Goal: Task Accomplishment & Management: Use online tool/utility

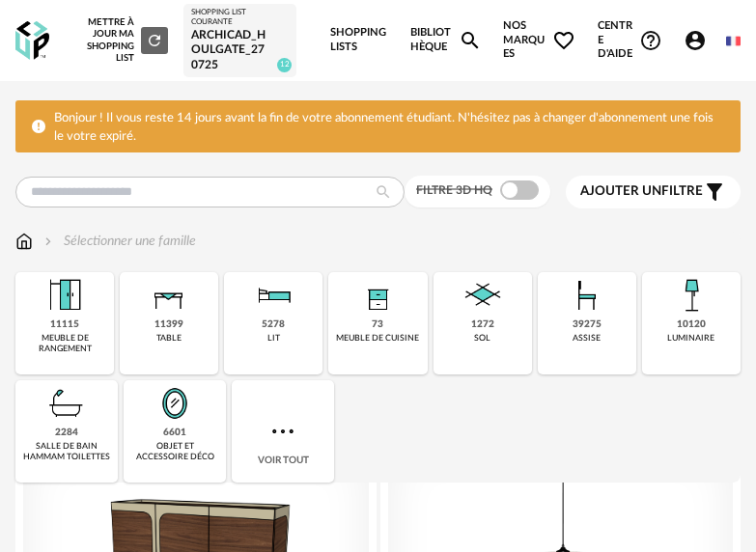
click at [362, 45] on link "Shopping Lists" at bounding box center [359, 40] width 58 height 81
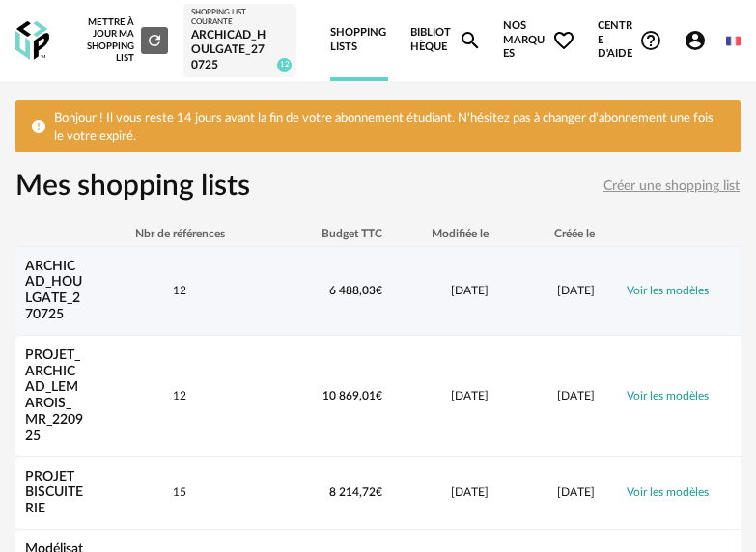
click at [673, 294] on link "Voir les modèles" at bounding box center [668, 291] width 82 height 12
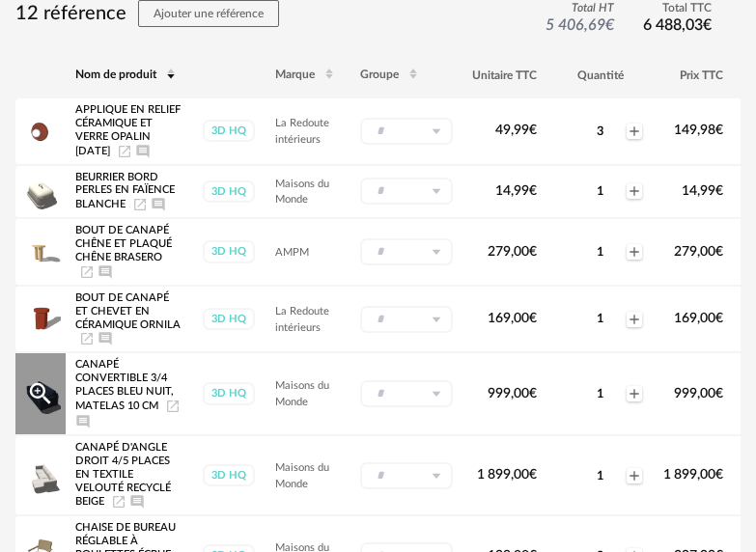
scroll to position [723, 0]
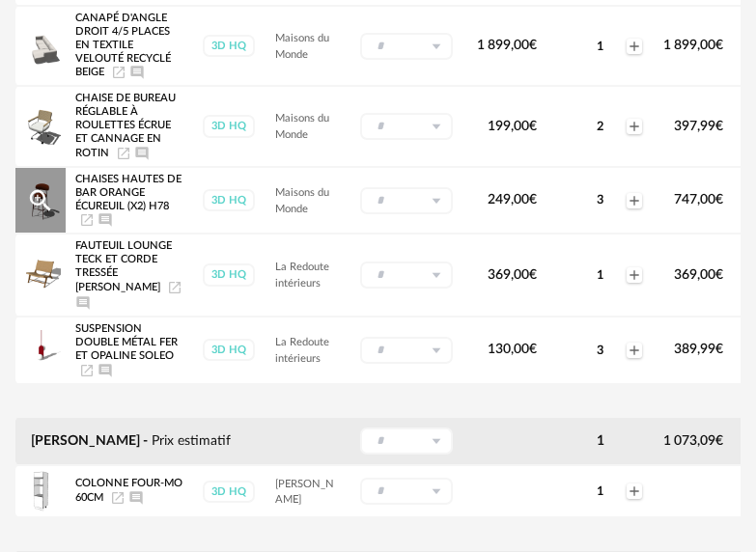
click at [694, 207] on span "747,00 €" at bounding box center [698, 200] width 49 height 14
click at [99, 210] on span "Chaises hautes de bar orange écureuil (x2) H78" at bounding box center [128, 193] width 106 height 38
click at [54, 211] on icon "Magnify Plus Outline icon" at bounding box center [40, 200] width 29 height 29
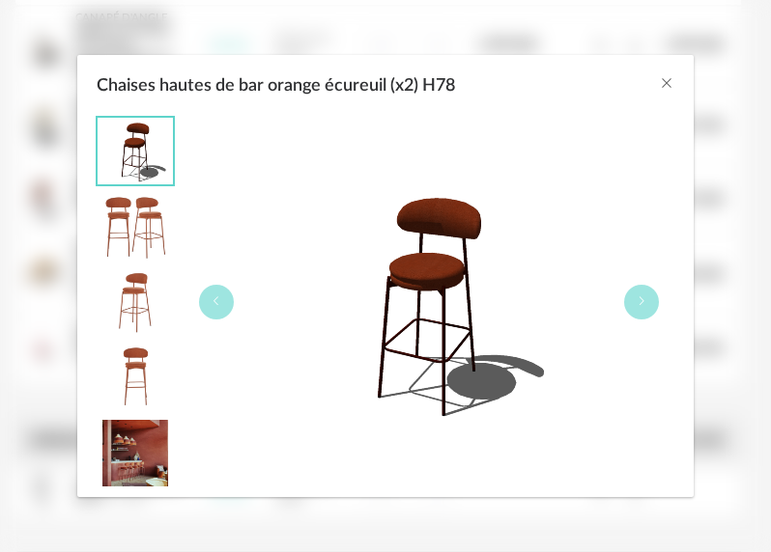
drag, startPoint x: 127, startPoint y: 290, endPoint x: 164, endPoint y: 299, distance: 38.0
click at [127, 290] on img "Chaises hautes de bar orange écureuil (x2) H78" at bounding box center [135, 302] width 75 height 66
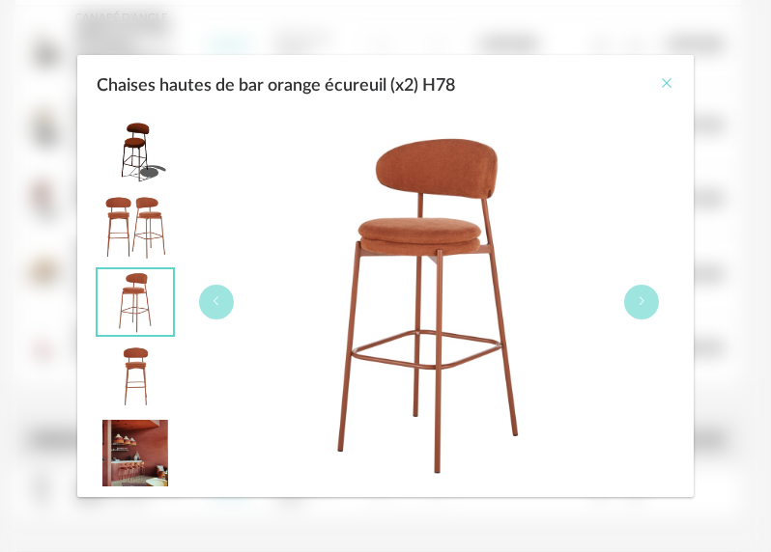
click at [670, 83] on icon "Close" at bounding box center [666, 82] width 15 height 15
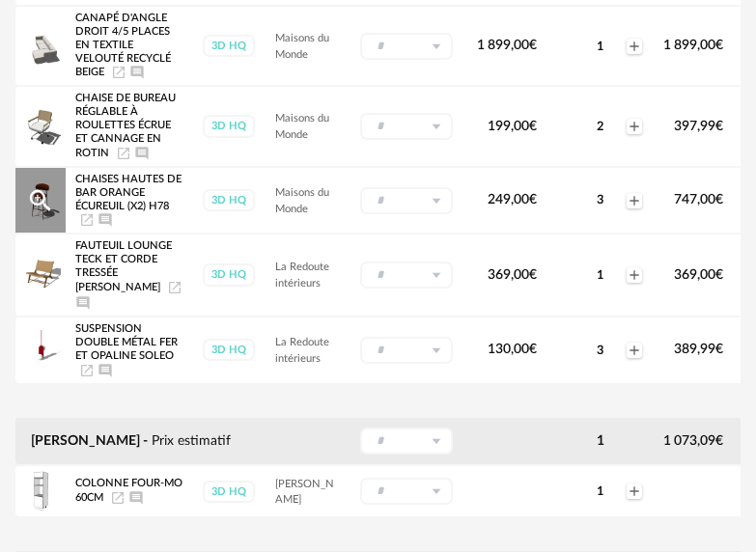
click at [89, 228] on icon "Launch icon" at bounding box center [86, 219] width 15 height 15
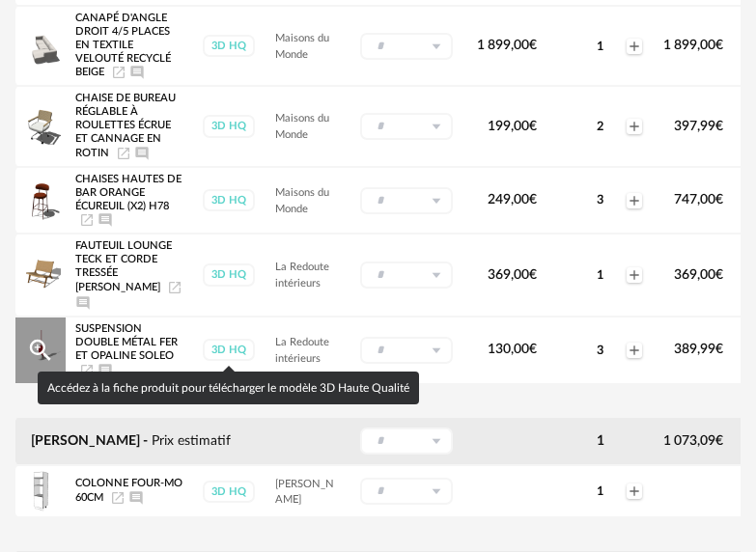
click at [87, 367] on icon "Launch icon" at bounding box center [86, 370] width 15 height 15
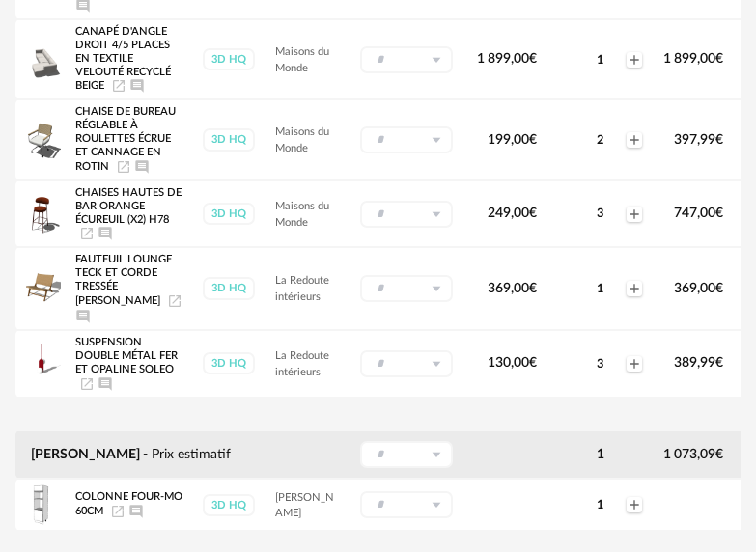
scroll to position [628, 0]
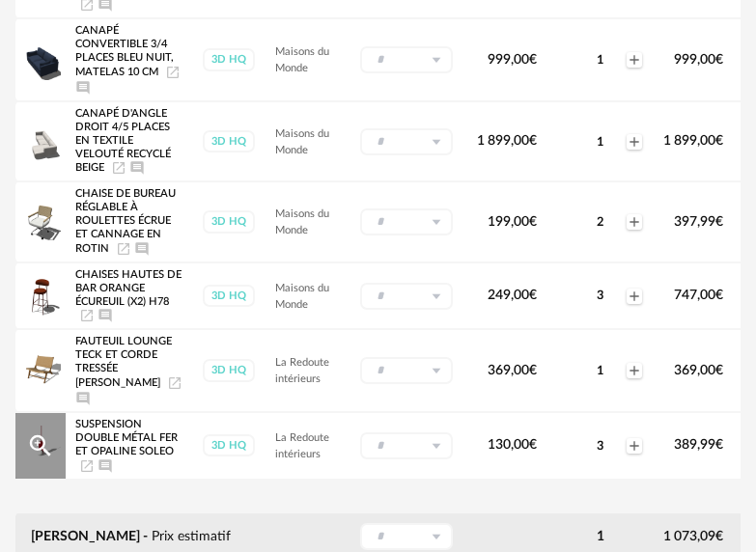
click at [85, 462] on icon "Launch icon" at bounding box center [86, 466] width 15 height 15
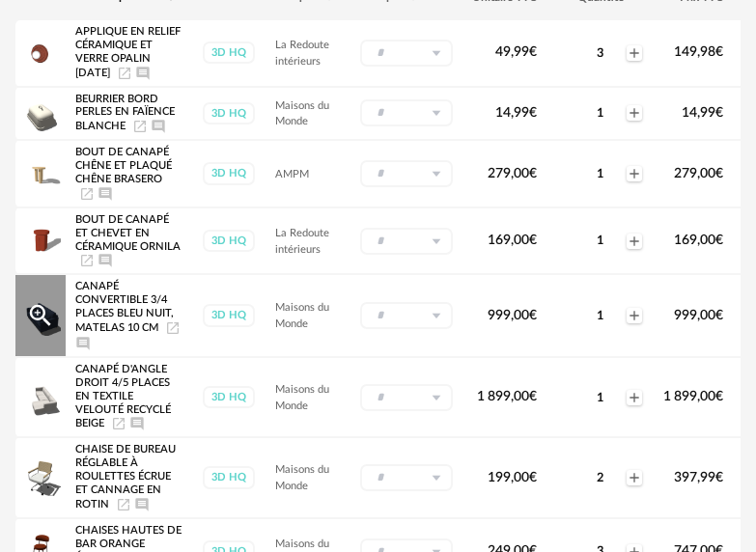
scroll to position [95, 0]
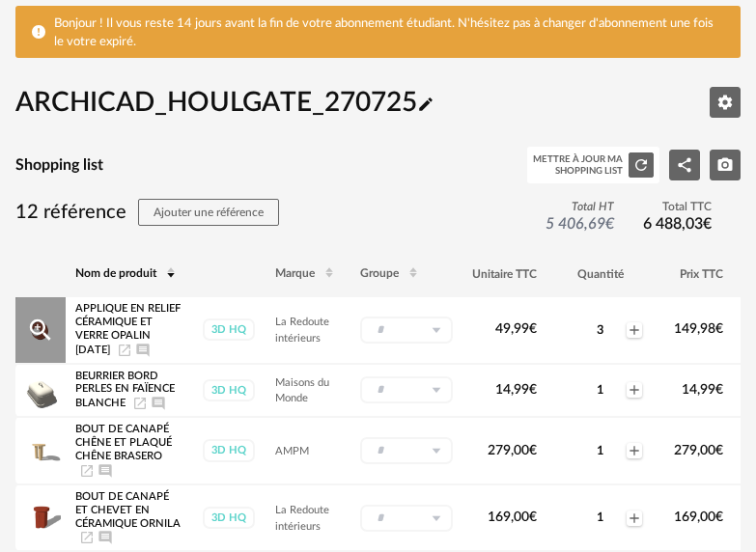
click at [117, 348] on icon "Launch icon" at bounding box center [124, 350] width 15 height 15
